Goal: Check status: Check status

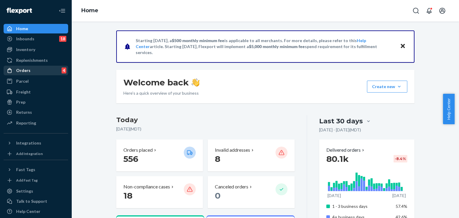
drag, startPoint x: 30, startPoint y: 70, endPoint x: 49, endPoint y: 65, distance: 18.7
click at [30, 70] on div "Orders 4" at bounding box center [35, 70] width 63 height 8
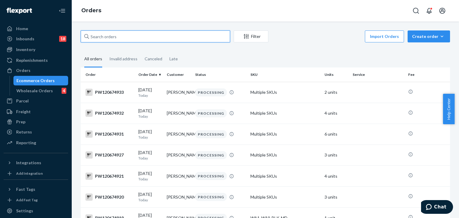
paste input "pw120656636"
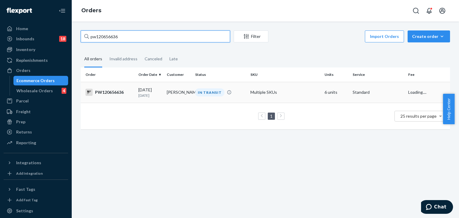
type input "pw120656636"
click at [230, 94] on div "IN TRANSIT" at bounding box center [220, 92] width 53 height 8
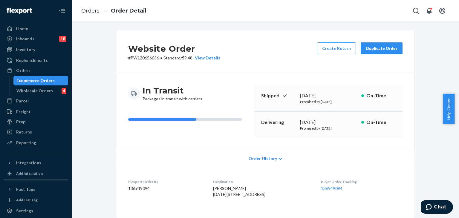
click at [275, 50] on div "Website Order # PW120656636 • Standard / $9.48 View Details Create Return Dupli…" at bounding box center [265, 51] width 298 height 43
